Goal: Check status: Check status

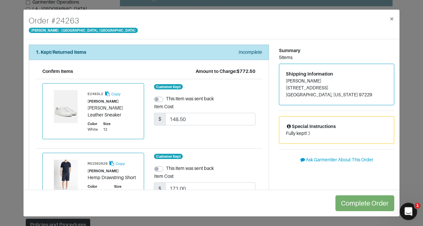
click at [408, 212] on icon "Open Intercom Messenger" at bounding box center [407, 211] width 11 height 11
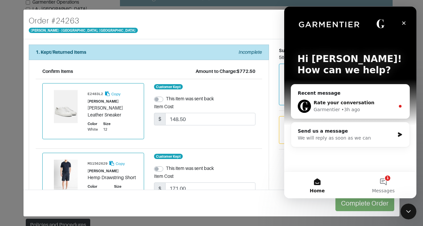
click at [387, 109] on div "Garmentier • 3h ago" at bounding box center [354, 109] width 81 height 7
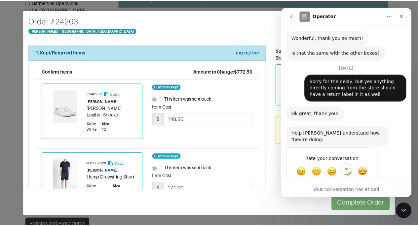
scroll to position [131, 0]
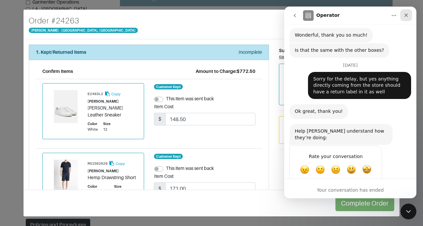
click at [408, 17] on icon "Close" at bounding box center [405, 15] width 5 height 5
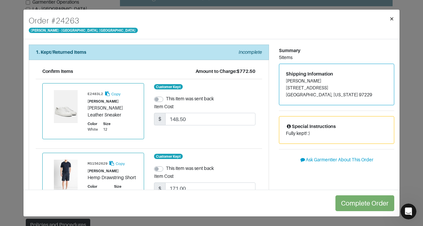
click at [395, 17] on button "×" at bounding box center [392, 19] width 16 height 19
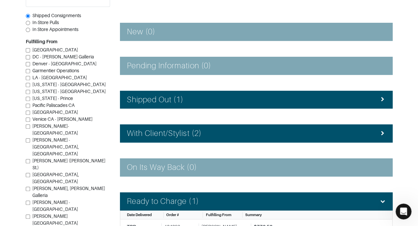
scroll to position [89, 0]
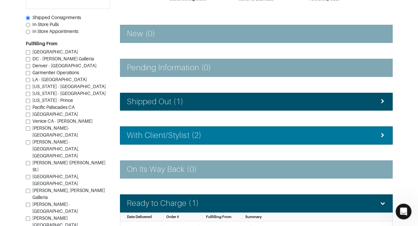
click at [373, 133] on div "With Client/Stylist (2)" at bounding box center [256, 136] width 259 height 10
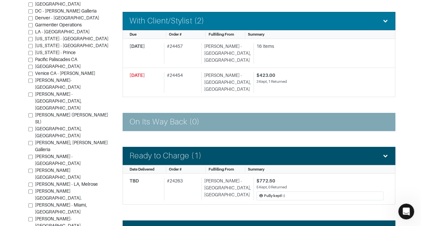
scroll to position [204, 0]
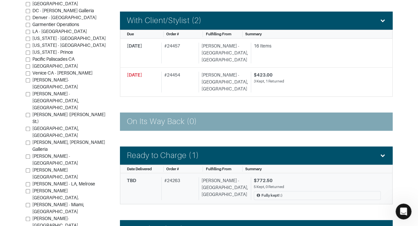
click at [300, 184] on div "5 Kept, 0 Returned" at bounding box center [317, 187] width 127 height 6
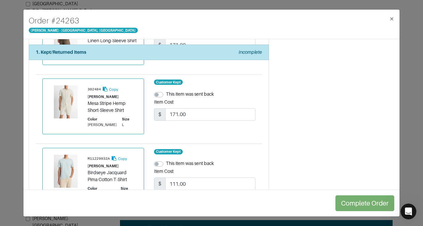
scroll to position [207, 0]
